Goal: Task Accomplishment & Management: Manage account settings

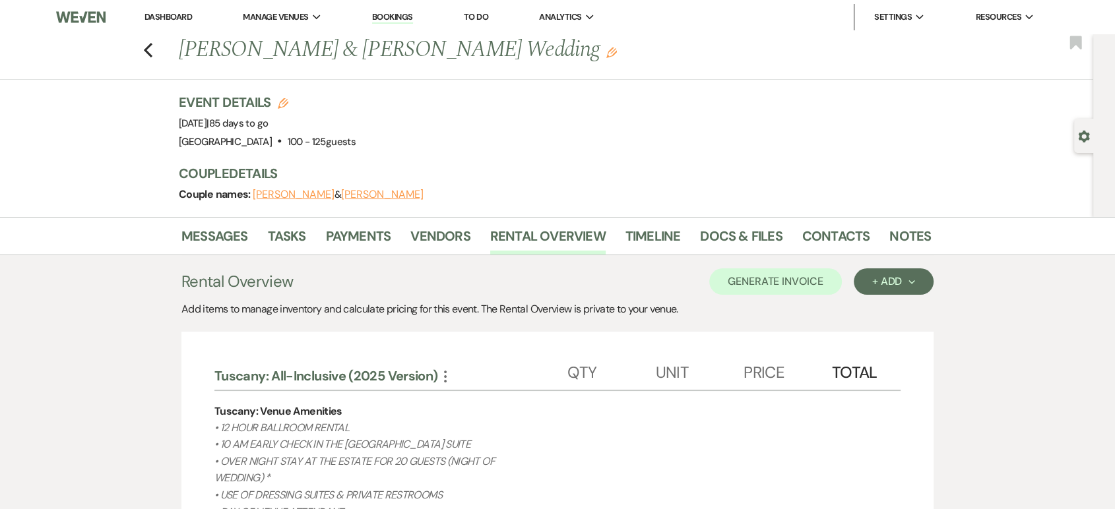
click at [165, 9] on li "Dashboard" at bounding box center [168, 17] width 61 height 26
click at [169, 15] on link "Dashboard" at bounding box center [167, 16] width 47 height 11
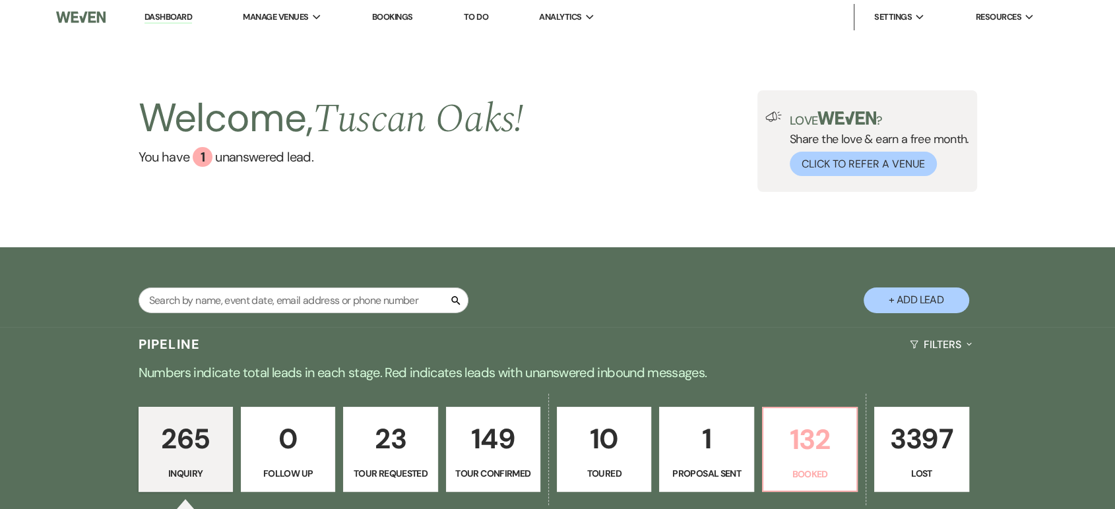
click at [834, 417] on p "132" at bounding box center [809, 439] width 77 height 44
click at [202, 119] on div "Welcome, Tuscan Oaks ! You have 1 unanswered lead ." at bounding box center [330, 141] width 385 height 102
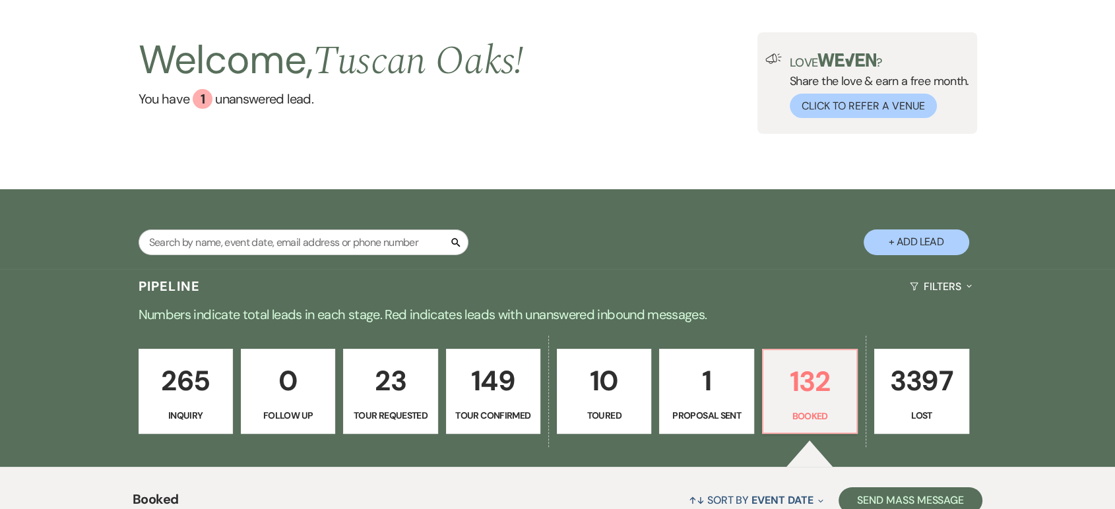
scroll to position [37, 0]
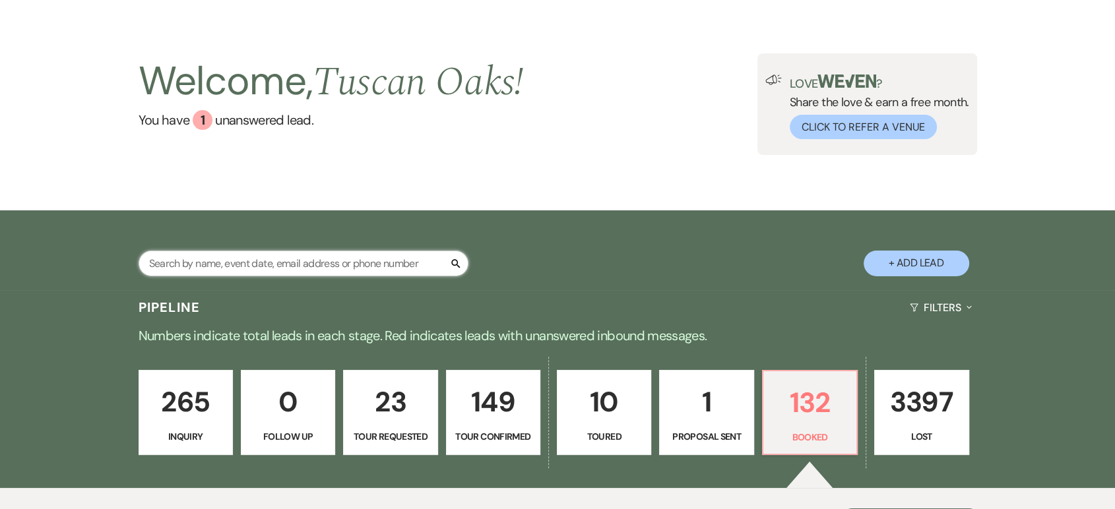
click at [248, 264] on input "text" at bounding box center [303, 264] width 330 height 26
type input "nikki"
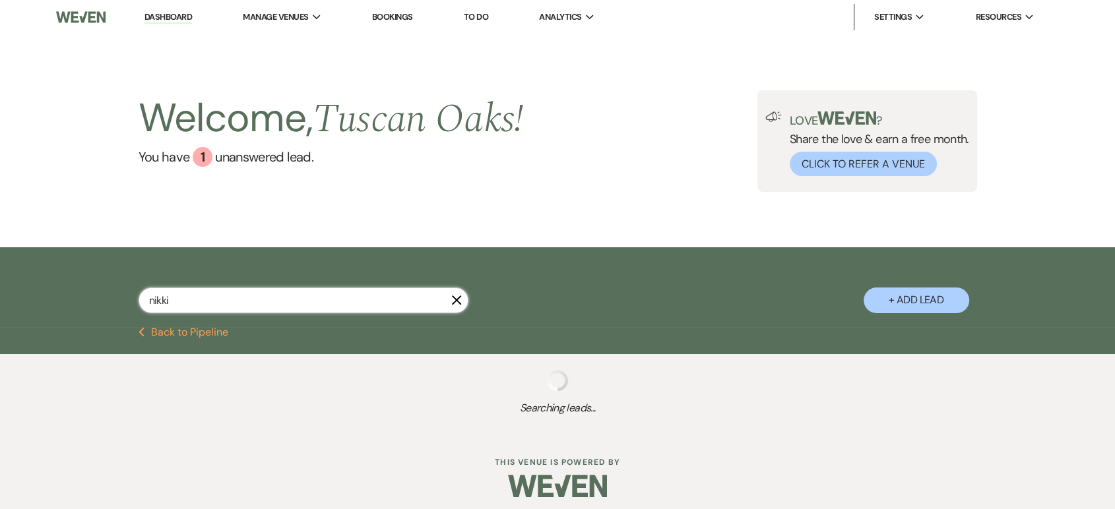
select select "8"
select select "5"
select select "8"
select select "5"
select select "8"
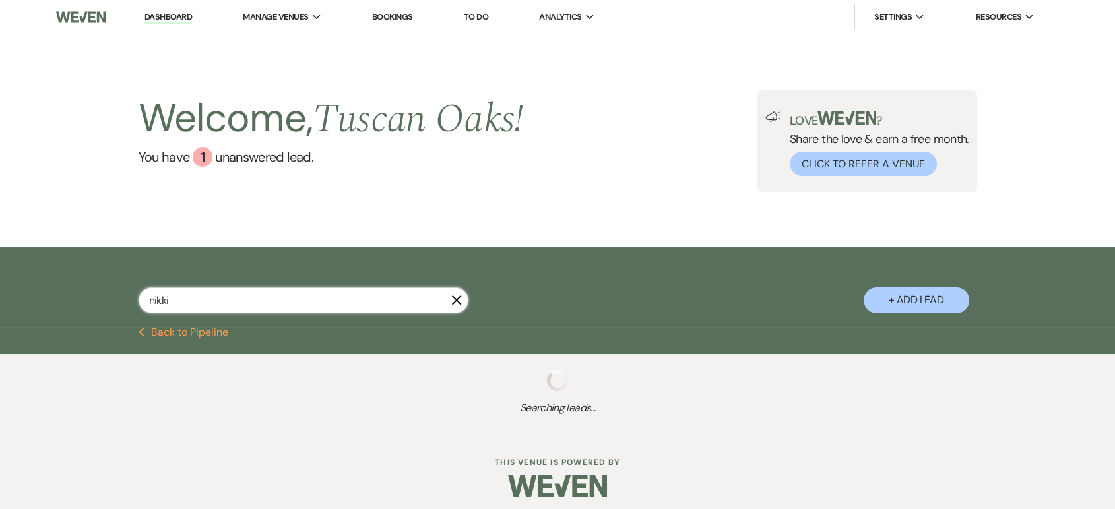
select select "5"
select select "8"
select select "5"
select select "8"
select select "5"
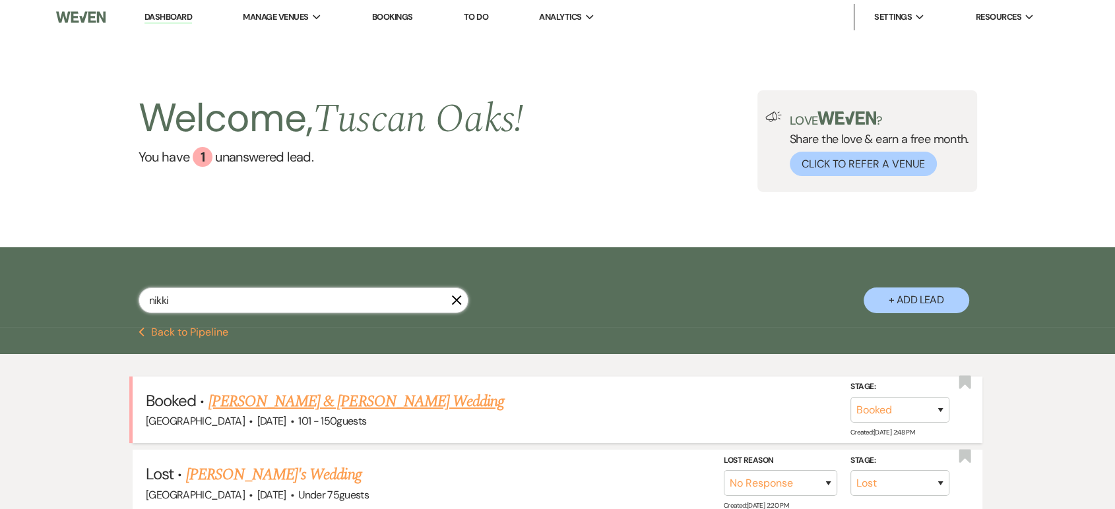
type input "nikki"
click at [367, 408] on link "[PERSON_NAME] & [PERSON_NAME] Wedding" at bounding box center [355, 402] width 295 height 24
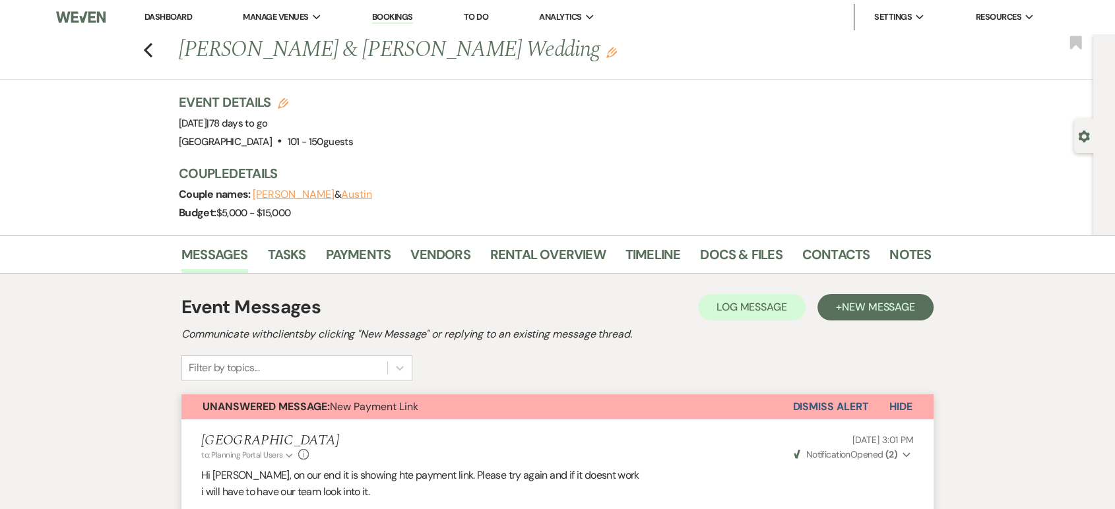
click at [178, 14] on link "Dashboard" at bounding box center [167, 16] width 47 height 11
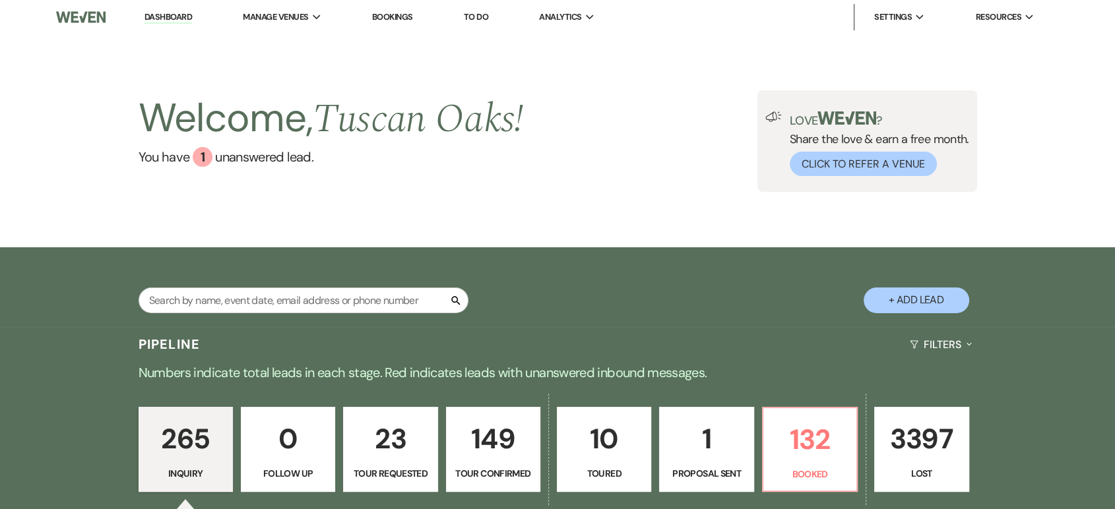
click at [909, 306] on button "+ Add Lead" at bounding box center [916, 301] width 106 height 26
select select "630"
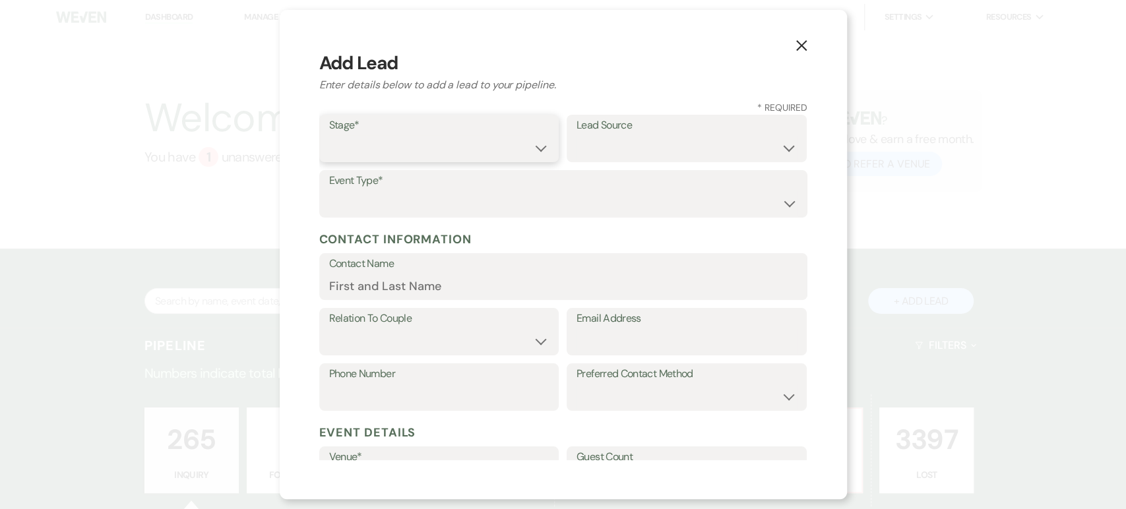
click at [453, 142] on select "Inquiry Follow Up Tour Requested Tour Confirmed Toured Proposal Sent Booked Lost" at bounding box center [439, 148] width 220 height 26
select select "1"
click at [329, 135] on select "Inquiry Follow Up Tour Requested Tour Confirmed Toured Proposal Sent Booked Lost" at bounding box center [439, 148] width 220 height 26
click at [445, 205] on select "Wedding Anniversary Party Baby Shower Bachelorette / Bachelor Party Birthday Pa…" at bounding box center [563, 204] width 468 height 26
select select "1"
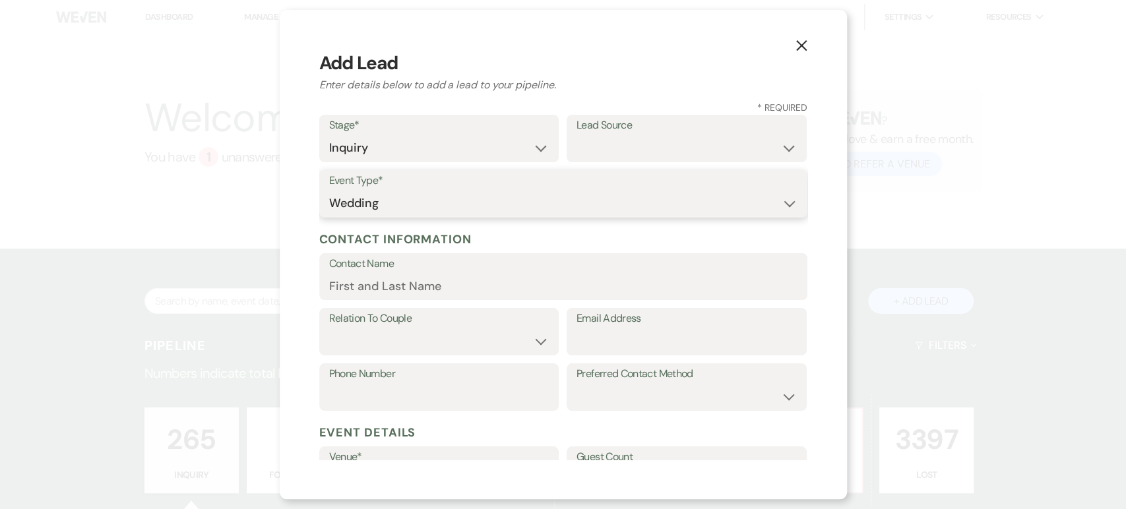
click at [329, 191] on select "Wedding Anniversary Party Baby Shower Bachelorette / Bachelor Party Birthday Pa…" at bounding box center [563, 204] width 468 height 26
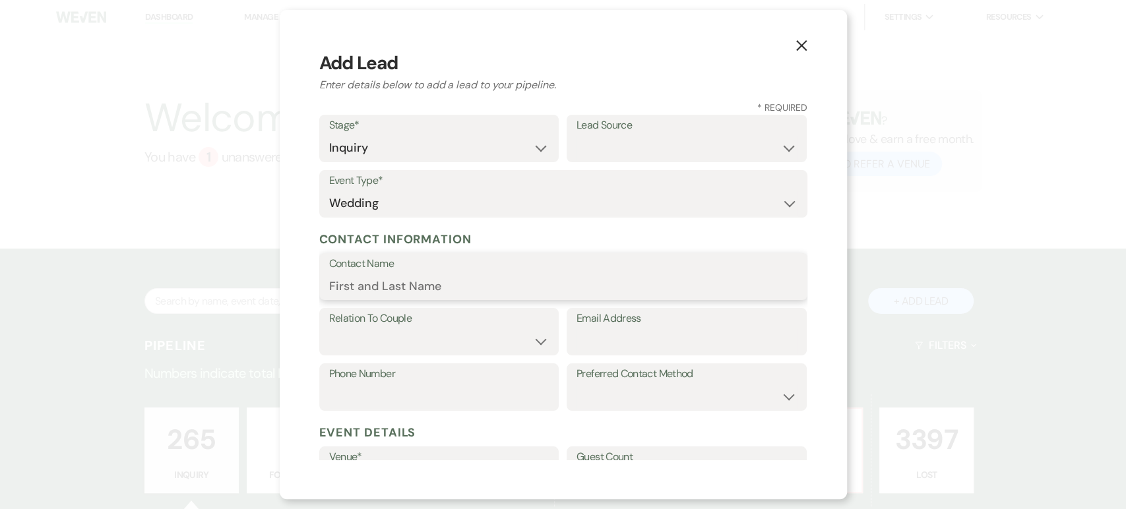
click at [405, 284] on input "Contact Name" at bounding box center [563, 286] width 468 height 26
paste input "Sophia Hernandez"
type input "Sophia Hernandez"
click at [357, 344] on select "Couple Planner Parent of Couple Family Member Friend Other" at bounding box center [439, 341] width 220 height 26
select select "1"
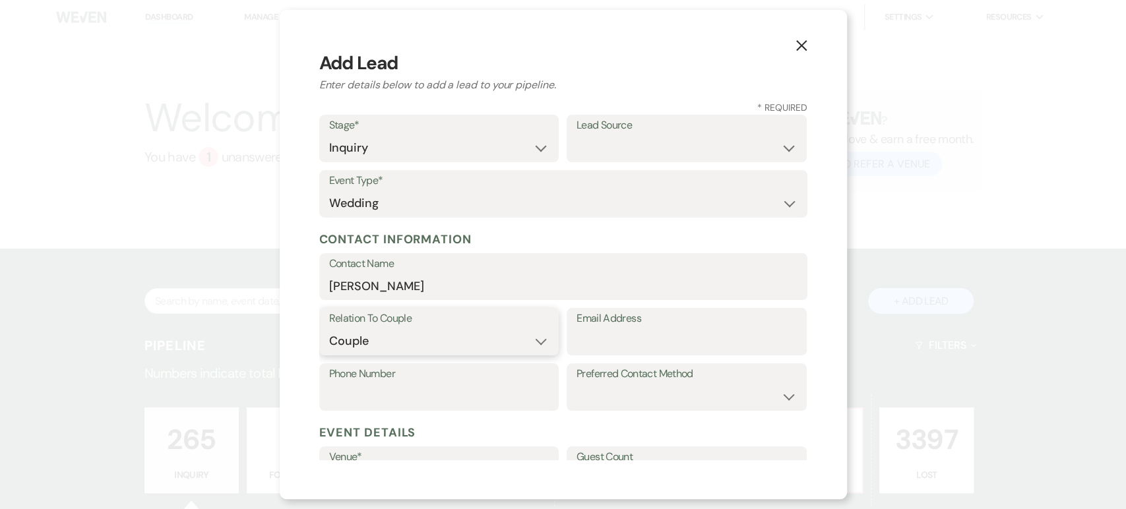
click at [329, 328] on select "Couple Planner Parent of Couple Family Member Friend Other" at bounding box center [439, 341] width 220 height 26
click at [607, 339] on input "Email Address" at bounding box center [686, 341] width 220 height 26
paste input "sophia.g.hernandez@gmail.com,"
type input "sophia.g.hernandez@gmail.com"
click at [357, 403] on input "Phone Number" at bounding box center [439, 397] width 220 height 26
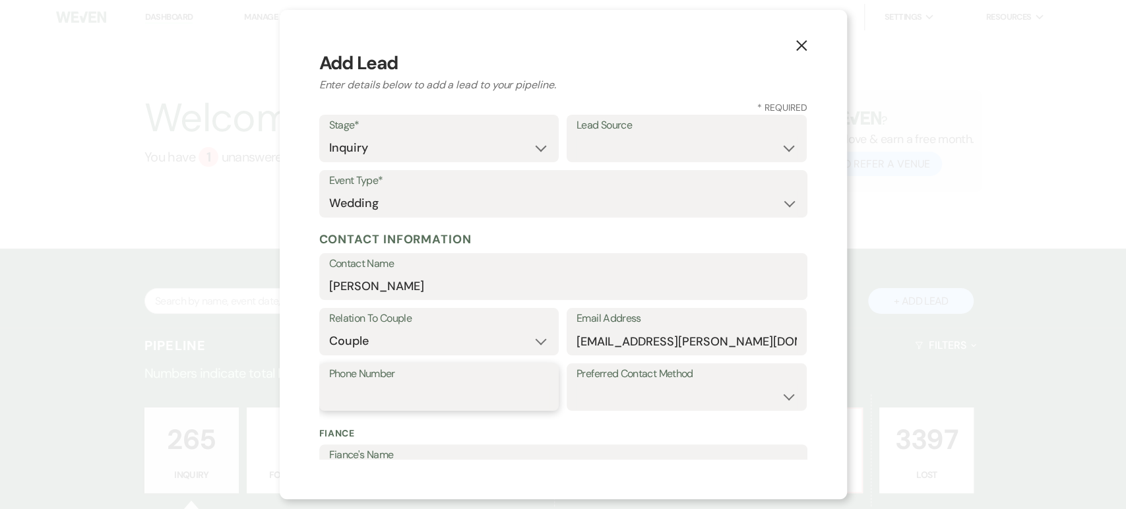
paste input "(214) 499-3977"
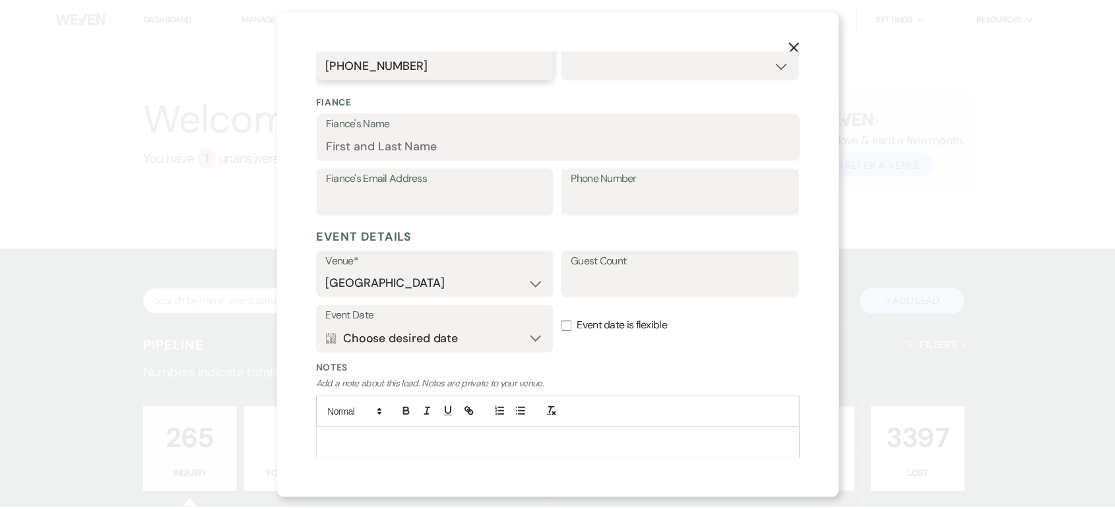
scroll to position [373, 0]
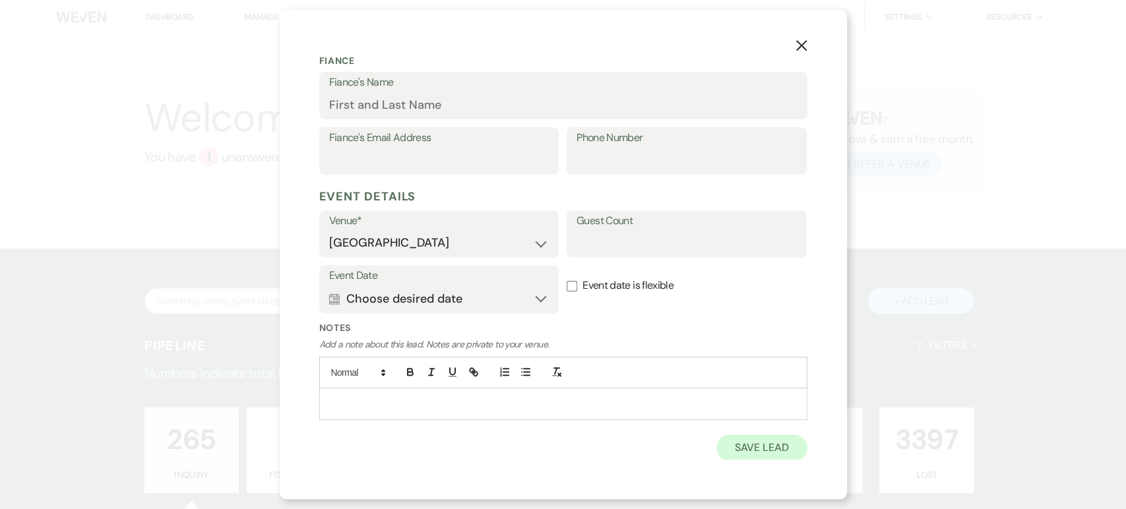
type input "(214) 499-3977"
click at [753, 452] on button "Save Lead" at bounding box center [761, 448] width 90 height 26
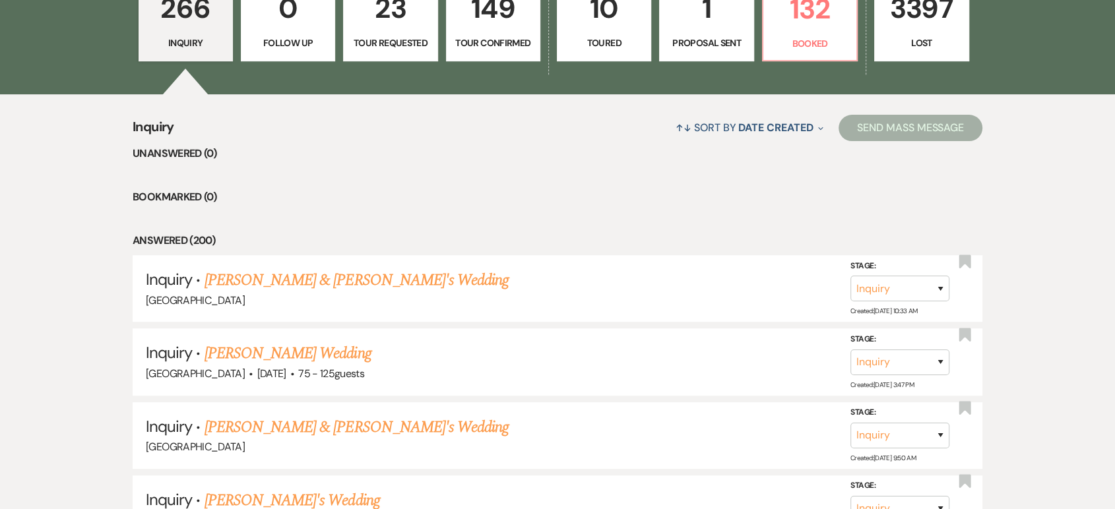
scroll to position [431, 0]
click at [408, 278] on link "Sophia Hernandez & Fiance's Wedding" at bounding box center [356, 280] width 305 height 24
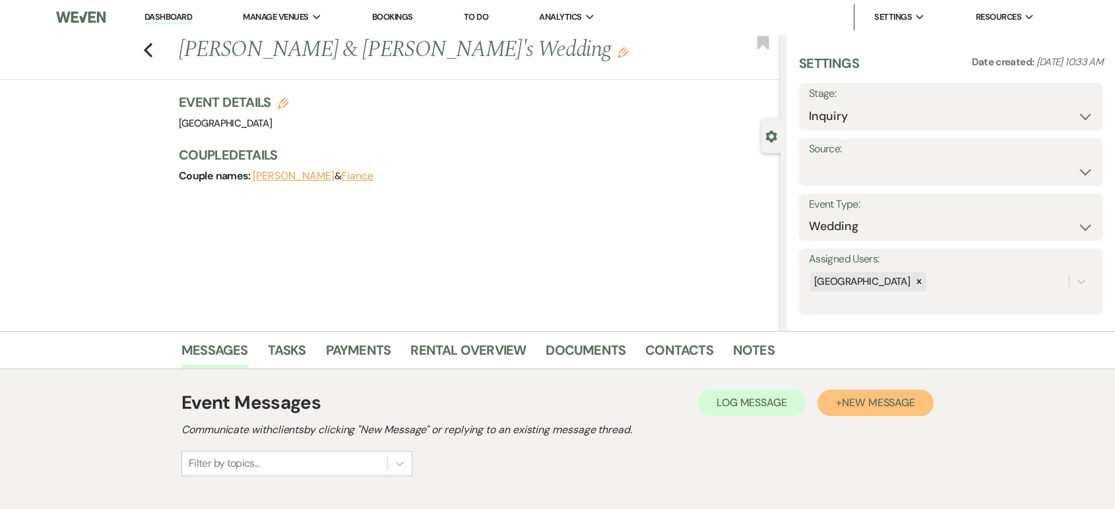
click at [845, 402] on span "New Message" at bounding box center [878, 403] width 73 height 14
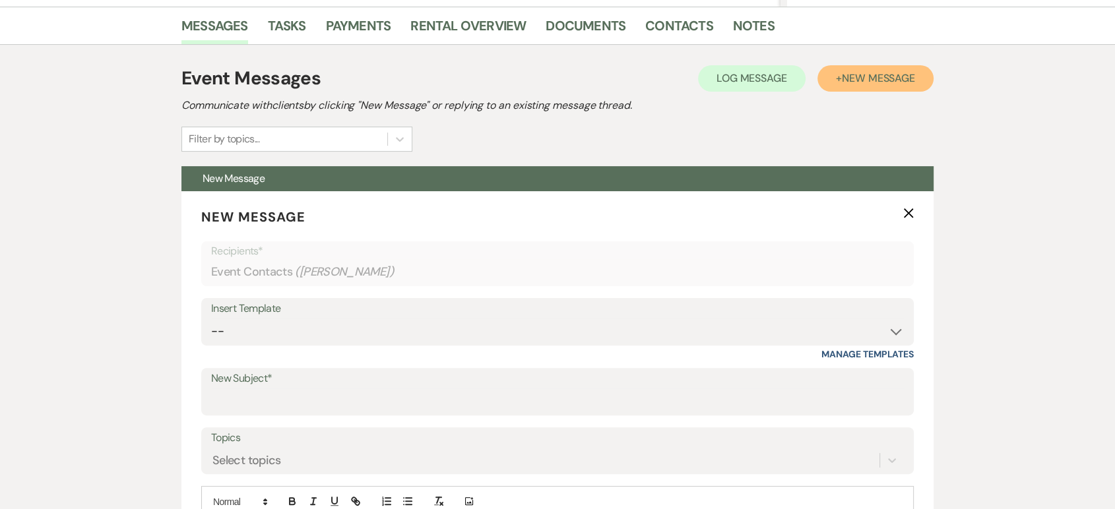
scroll to position [375, 0]
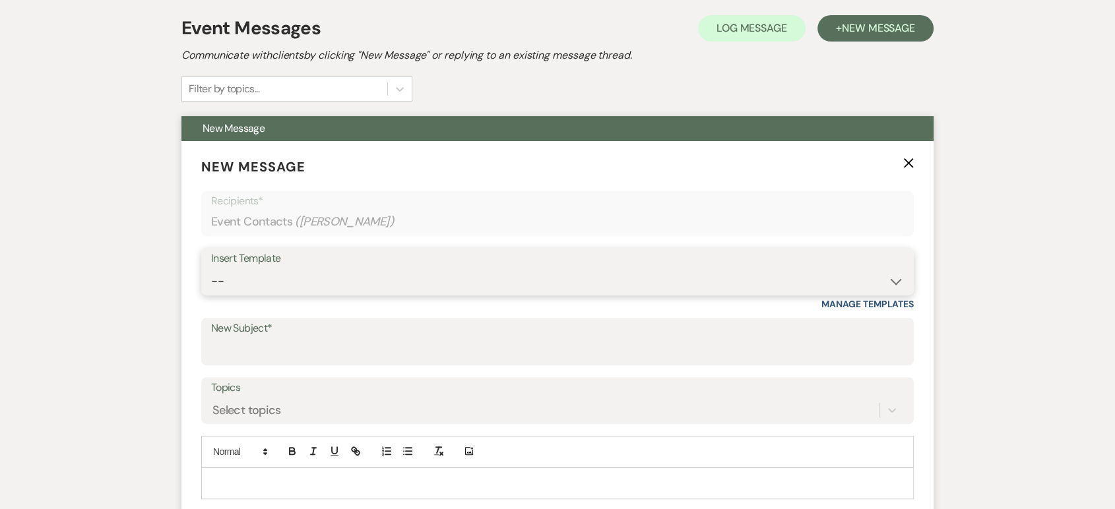
click at [276, 286] on select "-- Lead: Automated Intro Email (Wedding) Lead: 1st Follow Up Email Images Lead:…" at bounding box center [557, 281] width 692 height 26
select select "1168"
click at [211, 268] on select "-- Lead: Automated Intro Email (Wedding) Lead: 1st Follow Up Email Images Lead:…" at bounding box center [557, 281] width 692 height 26
type input "Thank you for contacting Tuscan Oaks Estate!"
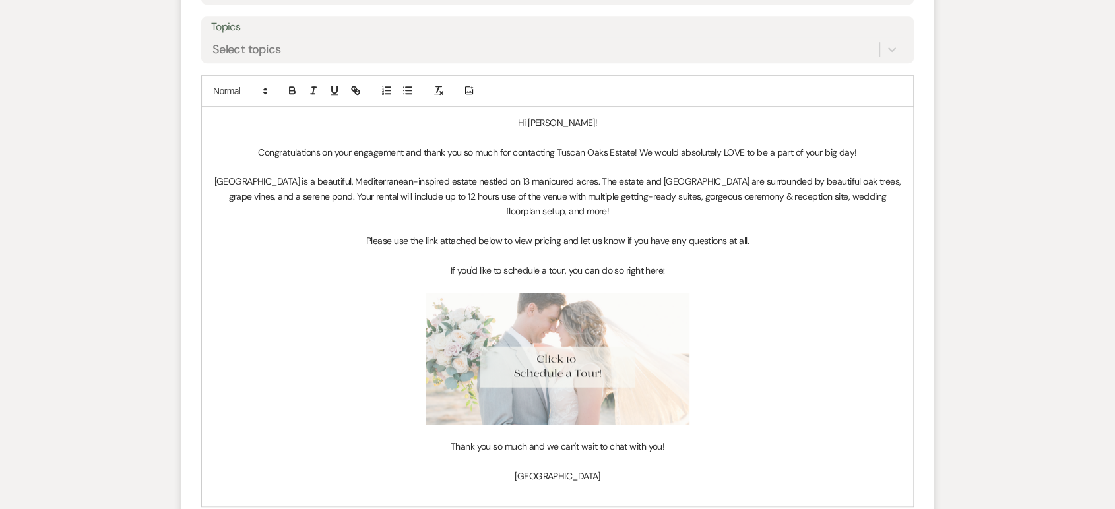
scroll to position [1060, 0]
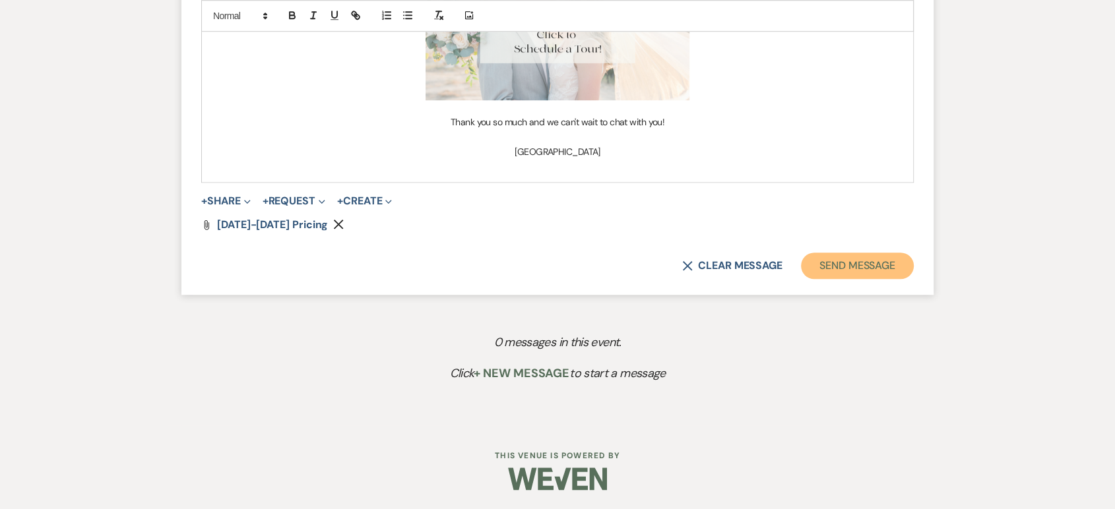
click at [874, 264] on button "Send Message" at bounding box center [857, 266] width 113 height 26
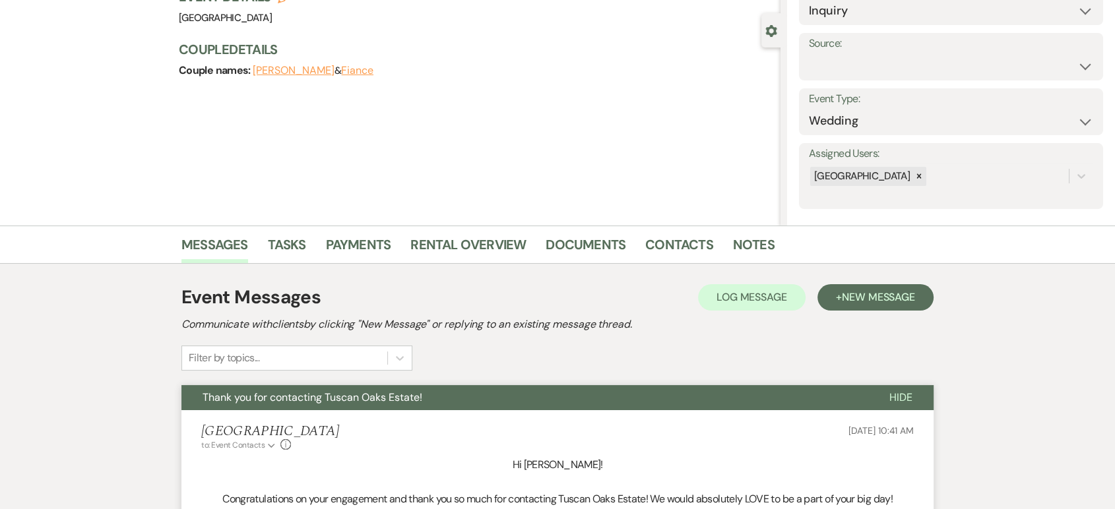
scroll to position [107, 0]
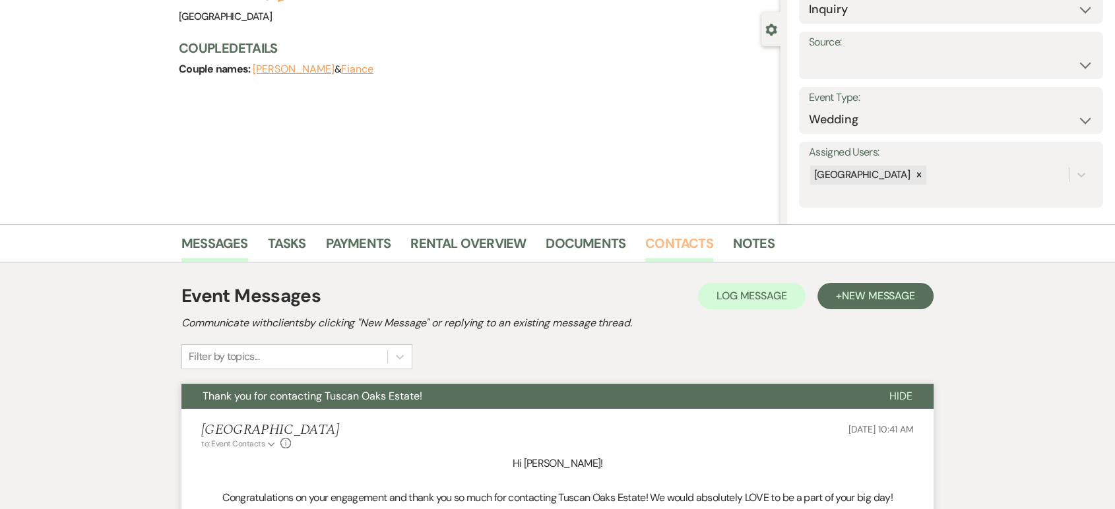
click at [669, 243] on link "Contacts" at bounding box center [679, 247] width 68 height 29
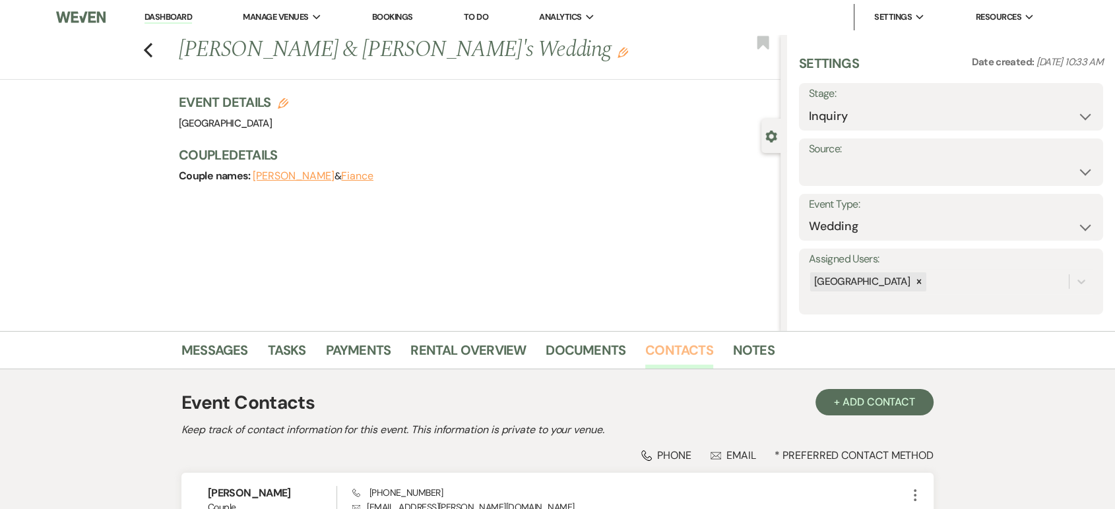
scroll to position [135, 0]
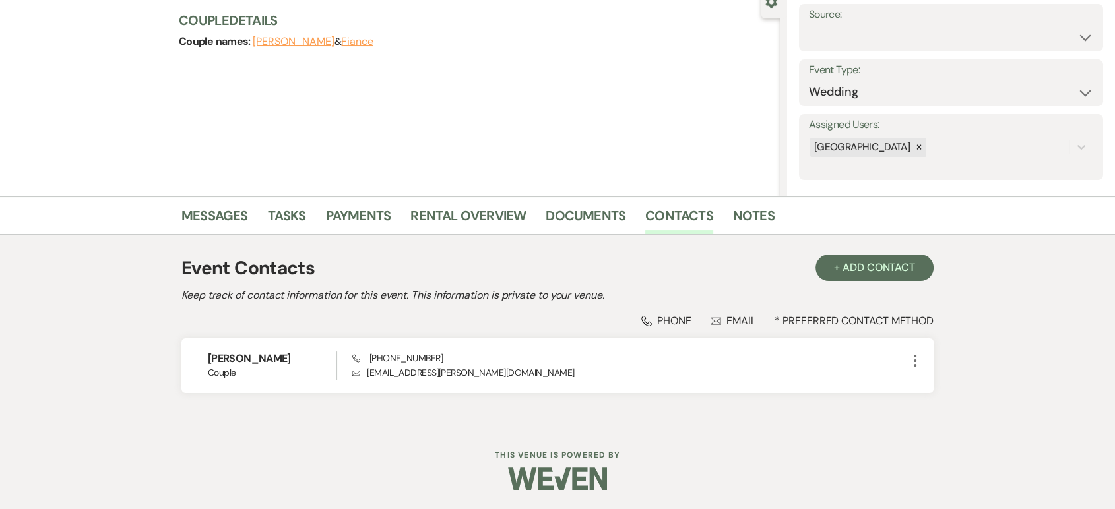
click at [640, 379] on div "Sophia Hernandez Couple Phone (214) 499-3977 Envelope sophia.g.hernandez@gmail.…" at bounding box center [557, 365] width 752 height 55
